Goal: Information Seeking & Learning: Check status

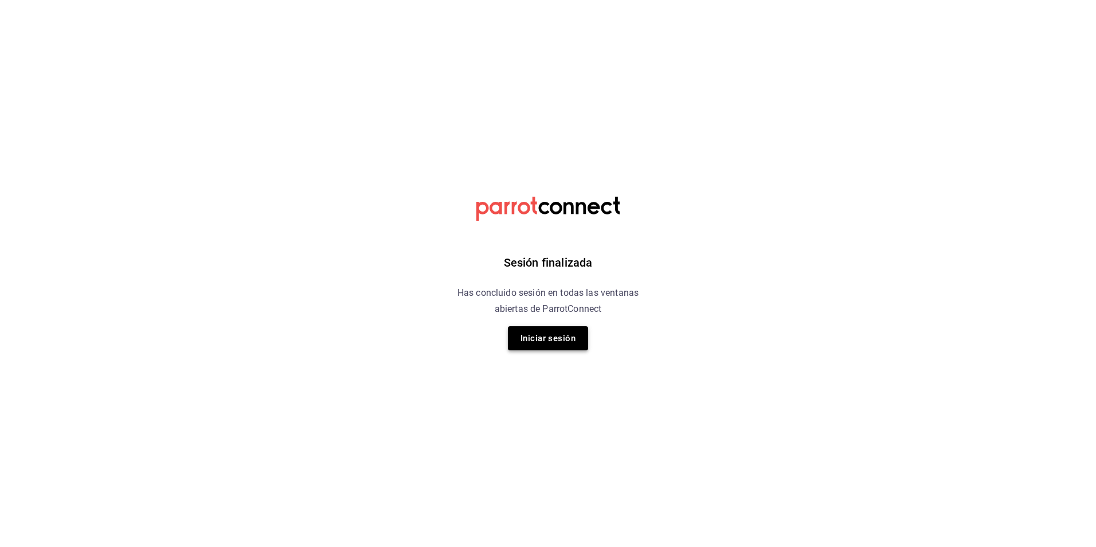
click at [537, 336] on button "Iniciar sesión" at bounding box center [548, 338] width 80 height 24
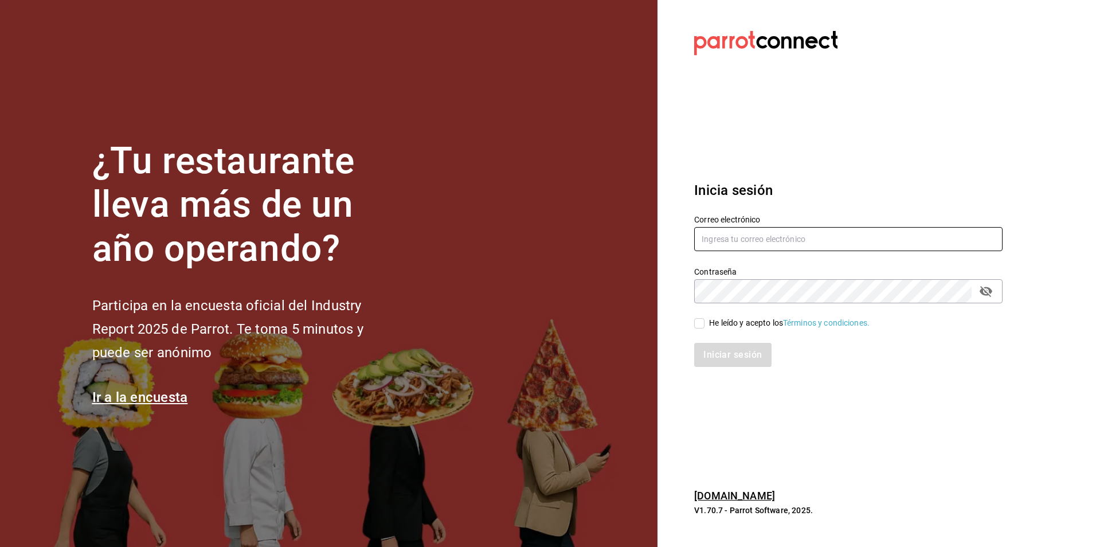
type input "[EMAIL_ADDRESS][DOMAIN_NAME]"
drag, startPoint x: 701, startPoint y: 323, endPoint x: 705, endPoint y: 339, distance: 17.2
click at [701, 323] on input "He leído y acepto los Términos y condiciones." at bounding box center [699, 323] width 10 height 10
checkbox input "true"
click at [715, 351] on button "Iniciar sesión" at bounding box center [733, 355] width 78 height 24
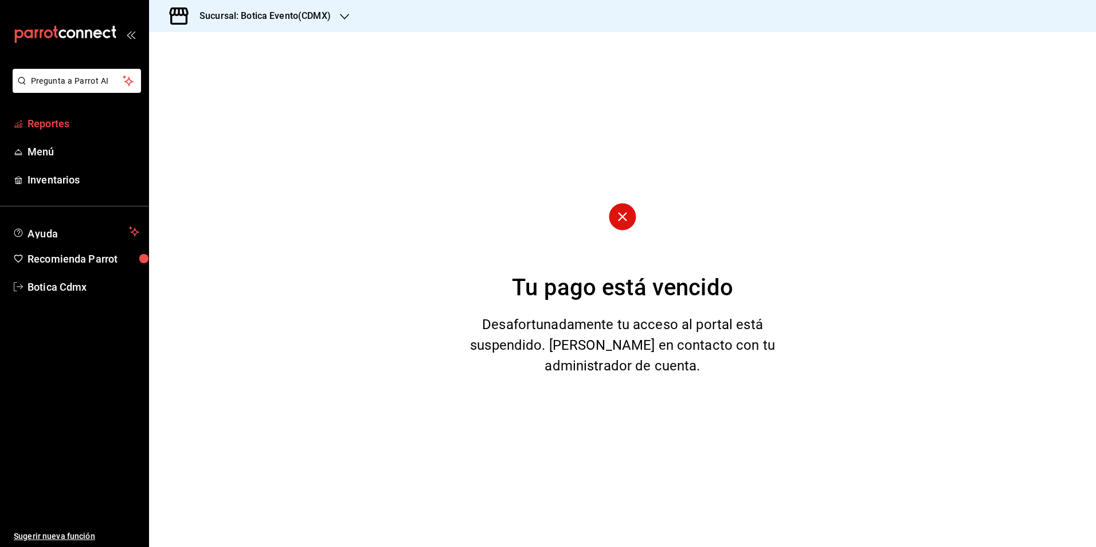
click at [48, 124] on span "Reportes" at bounding box center [84, 123] width 112 height 15
click at [334, 18] on div "Sucursal: Botica Evento(CDMX)" at bounding box center [255, 16] width 195 height 32
click at [265, 73] on div "Botica (CDMX)" at bounding box center [235, 75] width 154 height 12
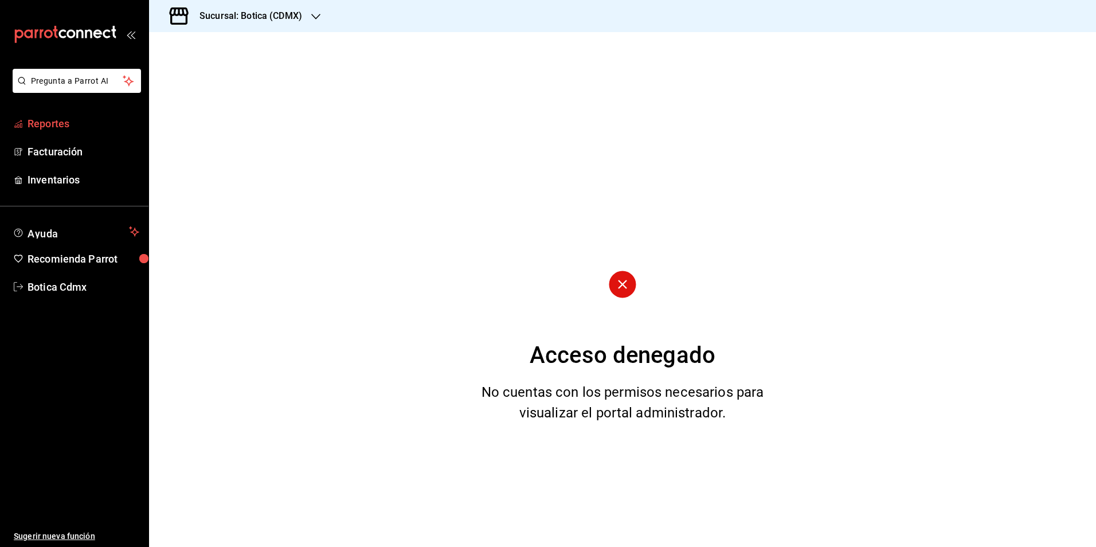
click at [43, 123] on span "Reportes" at bounding box center [84, 123] width 112 height 15
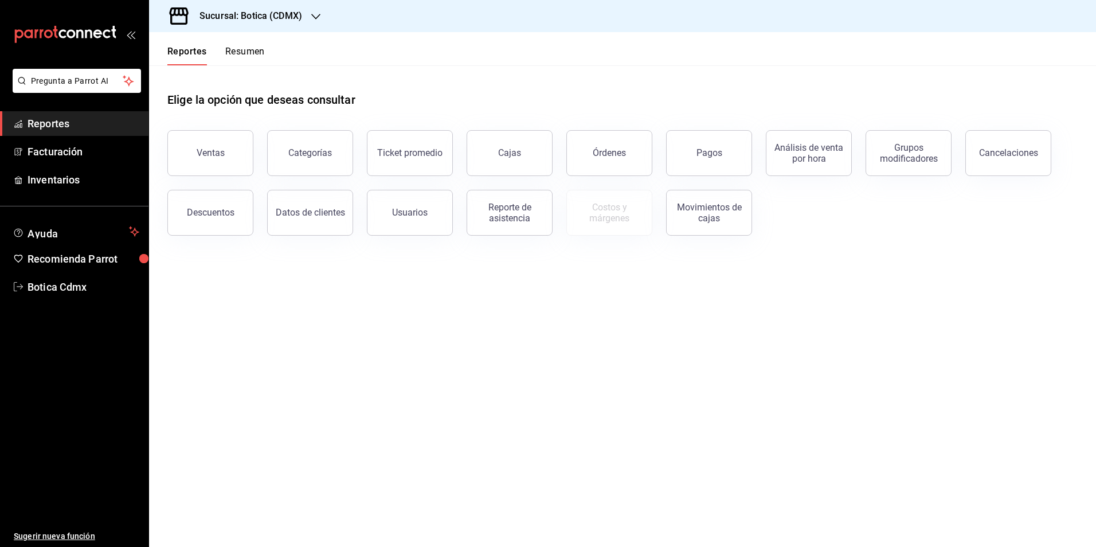
drag, startPoint x: 605, startPoint y: 152, endPoint x: 595, endPoint y: 147, distance: 10.8
click at [602, 150] on div "Órdenes" at bounding box center [608, 152] width 33 height 11
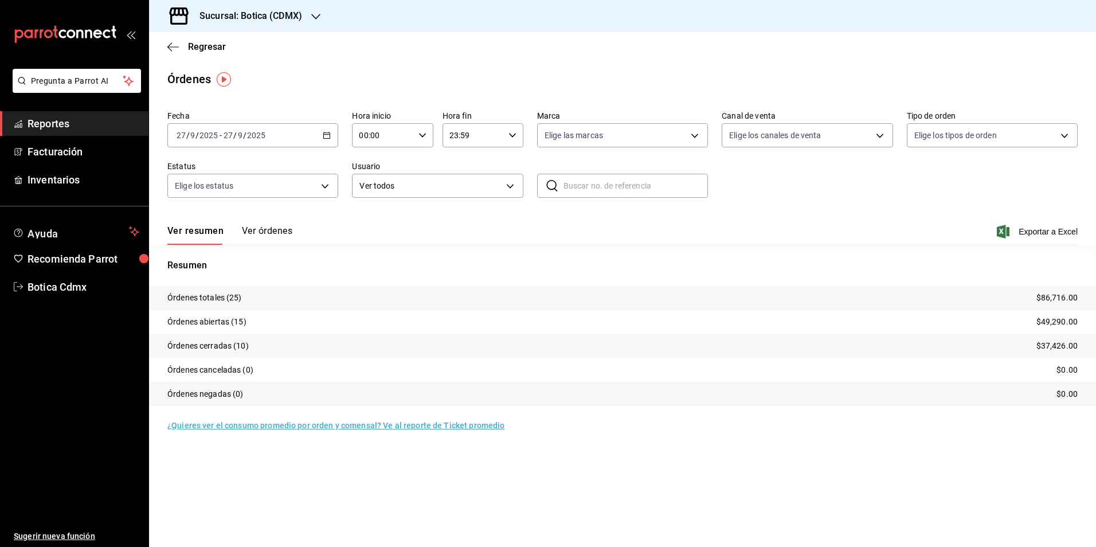
click at [370, 137] on input "00:00" at bounding box center [382, 135] width 61 height 23
click at [373, 223] on span "02" at bounding box center [372, 219] width 22 height 9
type input "02:00"
click at [370, 222] on span "02" at bounding box center [372, 219] width 22 height 9
